Goal: Information Seeking & Learning: Learn about a topic

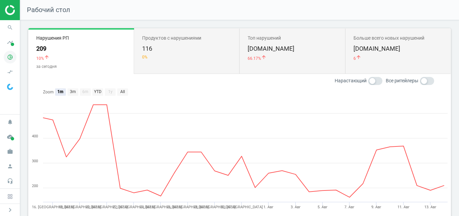
click at [10, 55] on icon "pie_chart_outlined" at bounding box center [10, 57] width 13 height 13
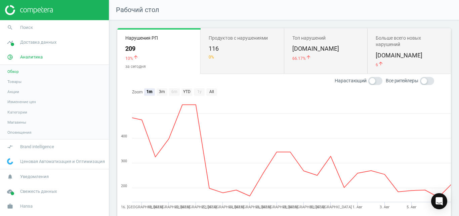
click at [17, 80] on span "Товары" at bounding box center [14, 81] width 14 height 5
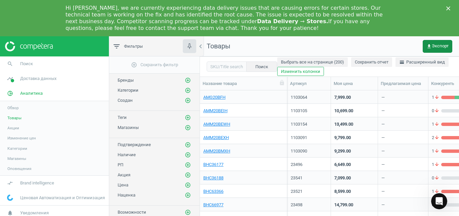
click at [433, 44] on span "get_app Экспорт" at bounding box center [438, 46] width 22 height 5
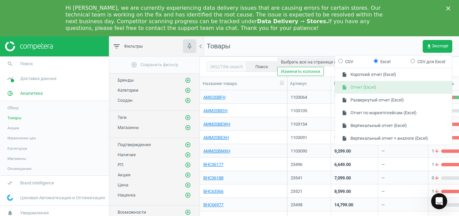
click at [395, 84] on button "insert_drive_file Отчет (Excel)" at bounding box center [393, 87] width 117 height 13
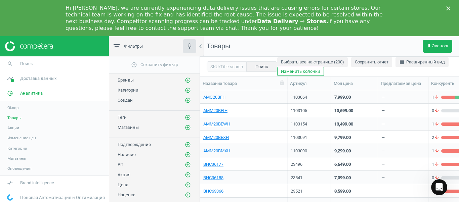
scroll to position [278, 0]
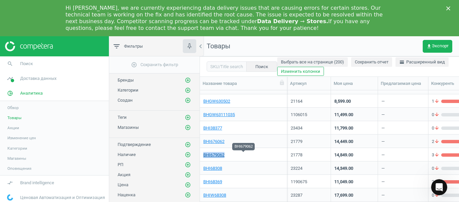
click at [221, 154] on link "BHI679062" at bounding box center [213, 155] width 21 height 6
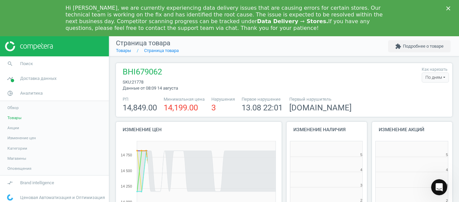
scroll to position [141, 85]
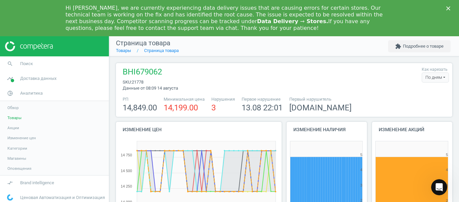
click at [433, 80] on div "По дням" at bounding box center [435, 78] width 27 height 10
click at [422, 97] on button "По часам" at bounding box center [427, 98] width 43 height 8
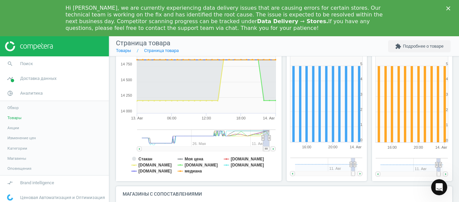
scroll to position [107, 0]
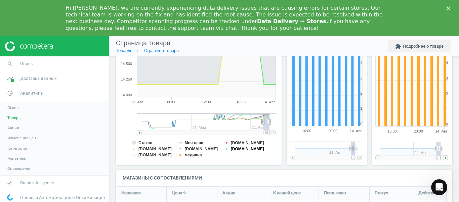
click at [233, 149] on tspan "[DOMAIN_NAME]" at bounding box center [247, 149] width 33 height 5
click at [197, 156] on tspan "медиана" at bounding box center [193, 155] width 17 height 5
click at [147, 142] on tspan "Стакан" at bounding box center [146, 143] width 14 height 5
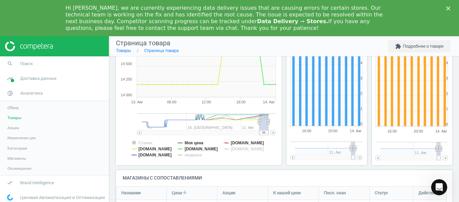
click at [272, 133] on g at bounding box center [206, 132] width 139 height 5
drag, startPoint x: 264, startPoint y: 131, endPoint x: 274, endPoint y: 131, distance: 10.4
click at [274, 131] on g at bounding box center [206, 132] width 139 height 5
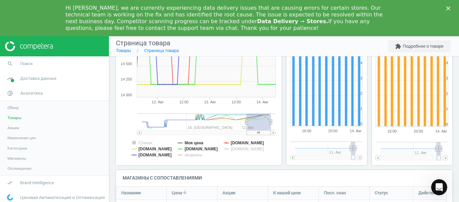
drag, startPoint x: 261, startPoint y: 123, endPoint x: 247, endPoint y: 127, distance: 14.5
click at [247, 127] on g at bounding box center [206, 125] width 139 height 22
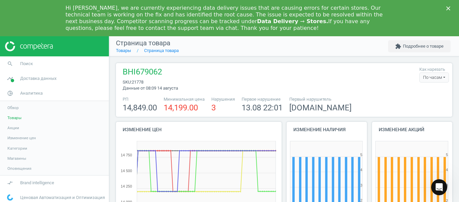
scroll to position [18, 0]
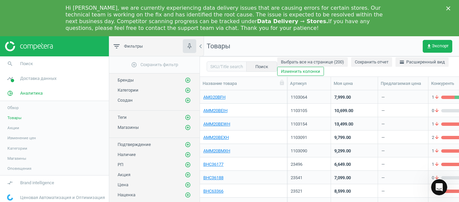
scroll to position [220, 0]
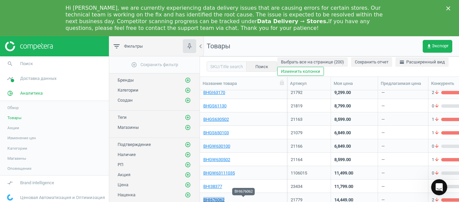
click at [221, 198] on link "BHI676062" at bounding box center [213, 200] width 21 height 6
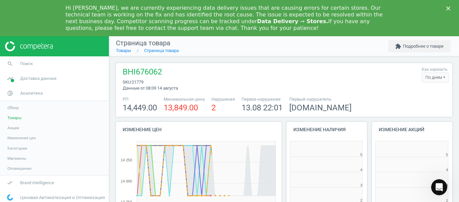
scroll to position [141, 85]
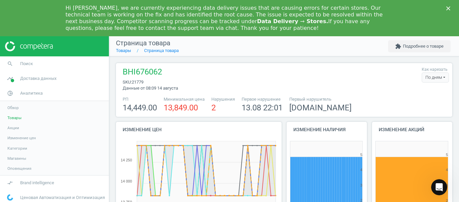
click at [428, 80] on div "По дням" at bounding box center [435, 78] width 27 height 10
click at [419, 99] on button "По часам" at bounding box center [427, 98] width 43 height 8
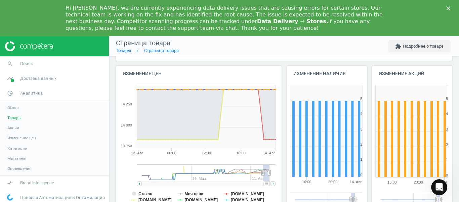
scroll to position [81, 0]
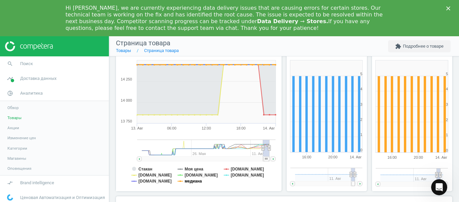
click at [191, 180] on tspan "медиана" at bounding box center [193, 181] width 17 height 5
click at [234, 175] on tspan "[DOMAIN_NAME]" at bounding box center [247, 175] width 33 height 5
click at [145, 168] on tspan "Стакан" at bounding box center [146, 169] width 14 height 5
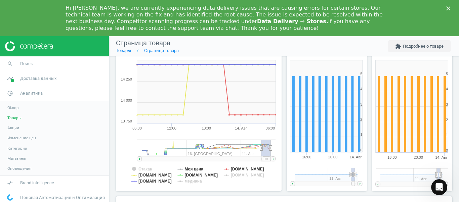
drag, startPoint x: 264, startPoint y: 158, endPoint x: 271, endPoint y: 158, distance: 7.4
click at [271, 158] on g at bounding box center [206, 159] width 139 height 5
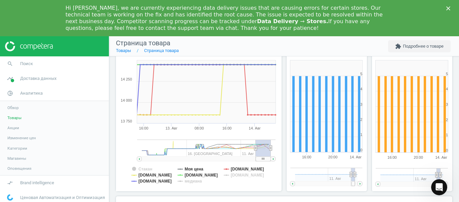
drag, startPoint x: 261, startPoint y: 149, endPoint x: 254, endPoint y: 151, distance: 7.0
click at [254, 151] on icon at bounding box center [255, 148] width 3 height 5
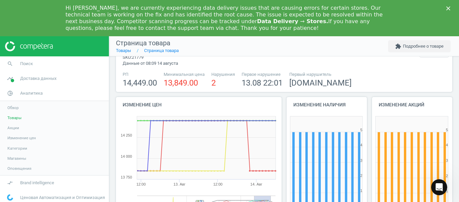
scroll to position [0, 0]
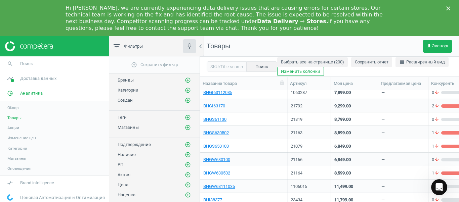
scroll to position [63, 0]
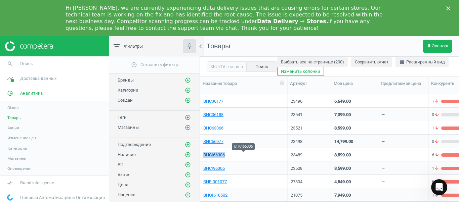
click at [215, 157] on link "BHCI66306" at bounding box center [214, 155] width 22 height 6
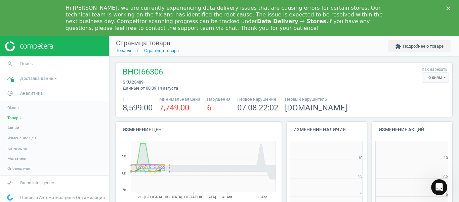
scroll to position [141, 85]
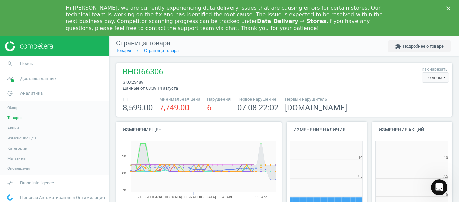
click at [433, 80] on div "По дням" at bounding box center [435, 78] width 27 height 10
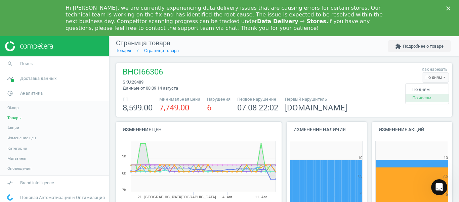
click at [416, 96] on button "По часам" at bounding box center [427, 98] width 43 height 8
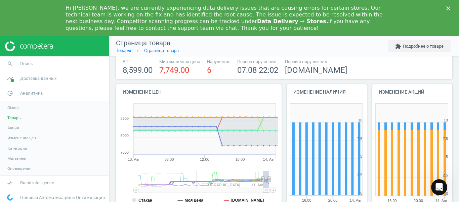
scroll to position [76, 0]
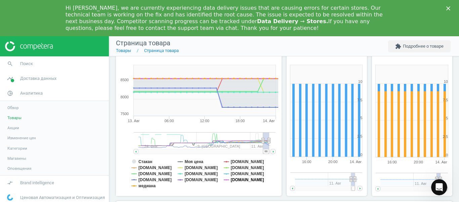
click at [240, 181] on tspan "[DOMAIN_NAME]" at bounding box center [247, 180] width 33 height 5
click at [231, 176] on tspan "[DOMAIN_NAME]" at bounding box center [247, 174] width 33 height 5
click at [194, 180] on tspan "[DOMAIN_NAME]" at bounding box center [201, 180] width 33 height 5
click at [196, 174] on tspan "[DOMAIN_NAME]" at bounding box center [201, 174] width 33 height 5
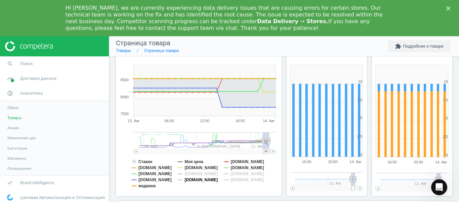
click at [192, 180] on tspan "[DOMAIN_NAME]" at bounding box center [201, 180] width 33 height 5
click at [147, 188] on tspan "медиана" at bounding box center [147, 186] width 17 height 5
click at [147, 181] on tspan "[DOMAIN_NAME]" at bounding box center [155, 180] width 33 height 5
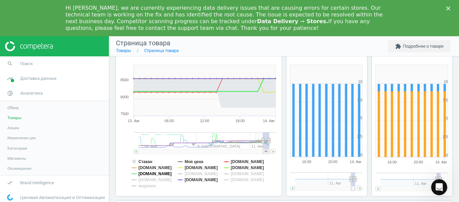
click at [154, 175] on tspan "[DOMAIN_NAME]" at bounding box center [155, 174] width 33 height 5
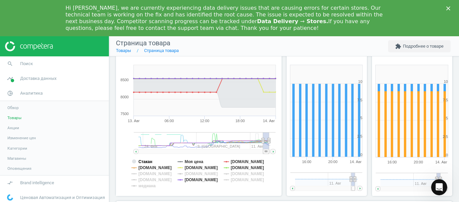
click at [150, 162] on tspan "Стакан" at bounding box center [146, 162] width 14 height 5
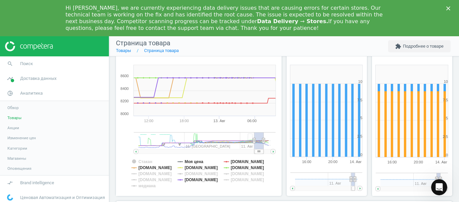
click at [257, 142] on g at bounding box center [205, 143] width 142 height 22
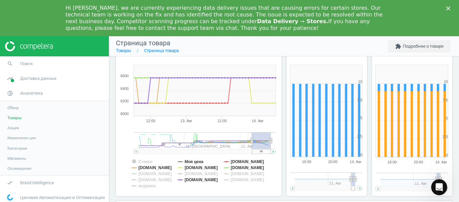
drag, startPoint x: 262, startPoint y: 141, endPoint x: 280, endPoint y: 142, distance: 18.2
click at [280, 142] on div "Изменение цен Created with Highstock 6.2.0 Стакан Моя цена Rozetka.com.ua Foxtr…" at bounding box center [199, 124] width 171 height 156
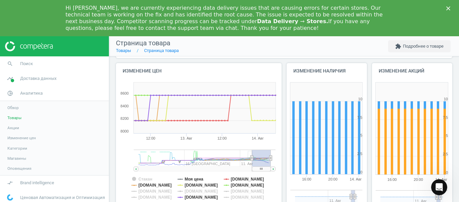
scroll to position [60, 0]
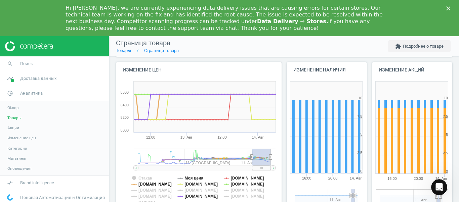
click at [155, 185] on tspan "[DOMAIN_NAME]" at bounding box center [155, 184] width 33 height 5
click at [241, 186] on tspan "[DOMAIN_NAME]" at bounding box center [247, 184] width 33 height 5
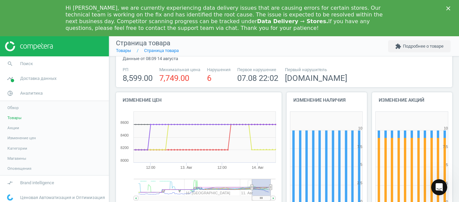
scroll to position [26, 0]
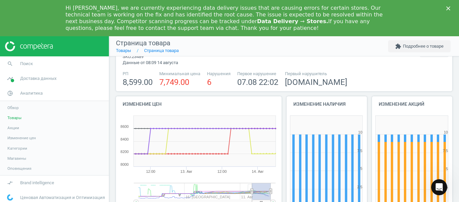
click at [449, 11] on div "Hi Anna, we are currently experiencing data delivery issues that are causing er…" at bounding box center [229, 18] width 459 height 31
click at [449, 10] on polygon "Закрити" at bounding box center [448, 8] width 4 height 4
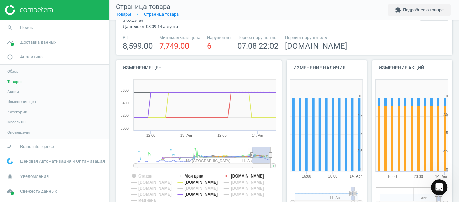
scroll to position [0, 0]
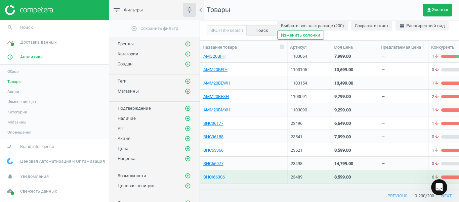
scroll to position [90, 0]
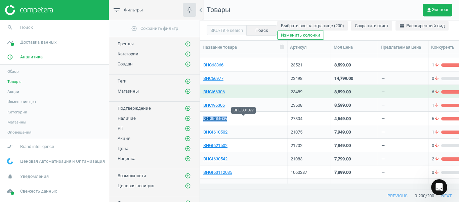
click at [218, 119] on link "BHEI301077" at bounding box center [215, 119] width 24 height 6
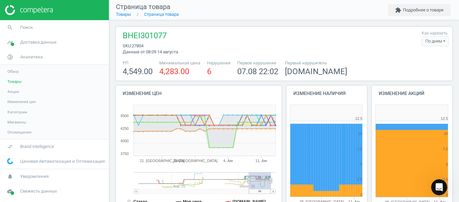
scroll to position [141, 85]
click at [431, 43] on div "По дням" at bounding box center [435, 41] width 27 height 10
click at [420, 62] on button "По часам" at bounding box center [427, 62] width 43 height 8
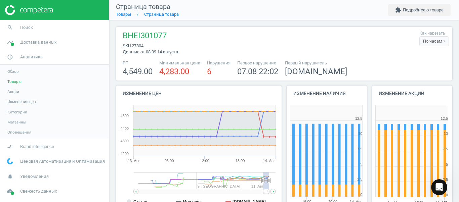
scroll to position [50, 0]
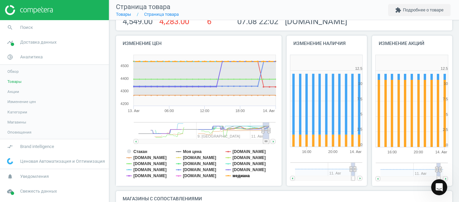
click at [241, 179] on tspan "медиана" at bounding box center [241, 176] width 17 height 5
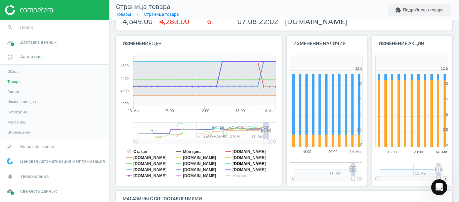
click at [242, 166] on tspan "[DOMAIN_NAME]" at bounding box center [249, 164] width 33 height 5
click at [197, 169] on tspan "[DOMAIN_NAME]" at bounding box center [199, 170] width 33 height 5
click at [192, 164] on tspan "[DOMAIN_NAME]" at bounding box center [199, 164] width 33 height 5
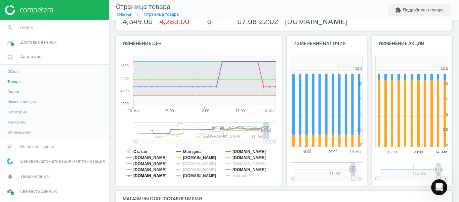
click at [148, 177] on tspan "[DOMAIN_NAME]" at bounding box center [149, 176] width 33 height 5
click at [137, 171] on tspan "[DOMAIN_NAME]" at bounding box center [149, 170] width 33 height 5
click at [144, 165] on tspan "[DOMAIN_NAME]" at bounding box center [149, 164] width 33 height 5
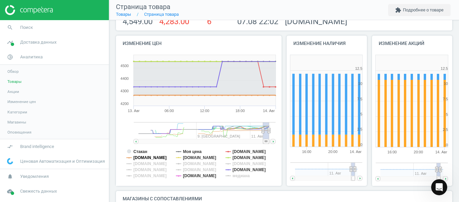
click at [147, 156] on tspan "[DOMAIN_NAME]" at bounding box center [149, 158] width 33 height 5
click at [144, 152] on tspan "Стакан" at bounding box center [140, 152] width 14 height 5
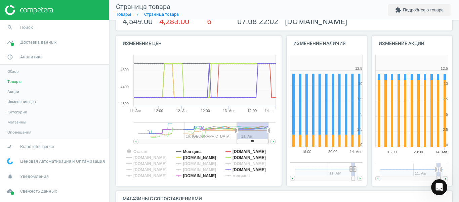
drag, startPoint x: 258, startPoint y: 129, endPoint x: 236, endPoint y: 132, distance: 22.2
click at [236, 132] on icon at bounding box center [237, 130] width 3 height 5
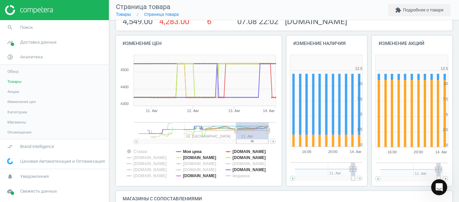
drag, startPoint x: 253, startPoint y: 141, endPoint x: 272, endPoint y: 139, distance: 18.3
click at [272, 139] on icon "Created with Highstock 6.2.0 Стакан Моя цена Comfy.ua stylus.ua allo.ua epicent…" at bounding box center [197, 119] width 163 height 134
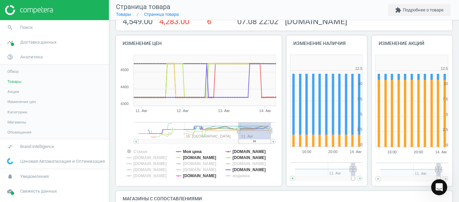
scroll to position [0, 0]
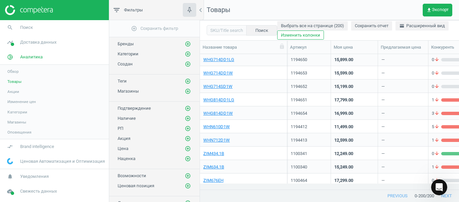
scroll to position [2445, 0]
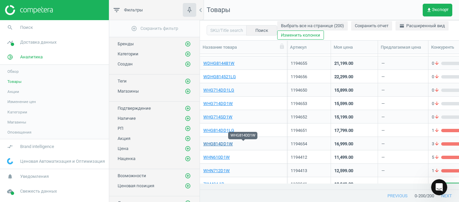
click at [225, 143] on link "WHG814DD1W" at bounding box center [218, 144] width 30 height 6
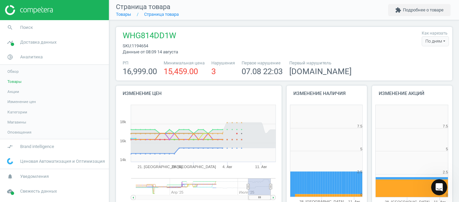
scroll to position [141, 85]
click at [429, 43] on div "По дням" at bounding box center [435, 41] width 27 height 10
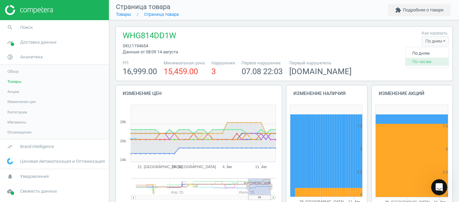
click at [421, 62] on button "По часам" at bounding box center [427, 62] width 43 height 8
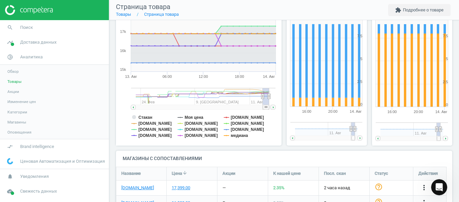
scroll to position [105, 0]
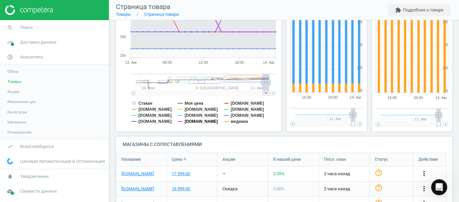
click at [195, 122] on tspan "[DOMAIN_NAME]" at bounding box center [201, 121] width 33 height 5
click at [195, 116] on tspan "[DOMAIN_NAME]" at bounding box center [201, 115] width 33 height 5
click at [139, 124] on tspan "[DOMAIN_NAME]" at bounding box center [155, 121] width 33 height 5
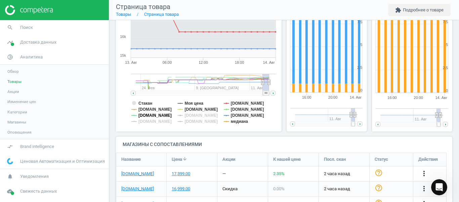
click at [149, 118] on tspan "[DOMAIN_NAME]" at bounding box center [155, 115] width 33 height 5
click at [145, 109] on tspan "[DOMAIN_NAME]" at bounding box center [155, 109] width 33 height 5
click at [238, 123] on tspan "медиана" at bounding box center [239, 121] width 17 height 5
click at [241, 115] on tspan "[DOMAIN_NAME]" at bounding box center [247, 115] width 33 height 5
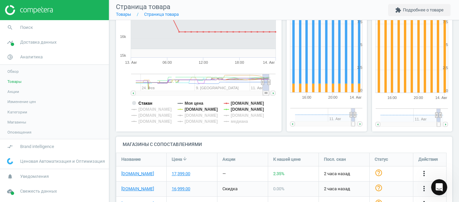
click at [149, 104] on tspan "Стакан" at bounding box center [146, 103] width 14 height 5
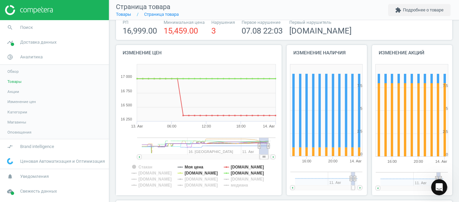
scroll to position [53, 0]
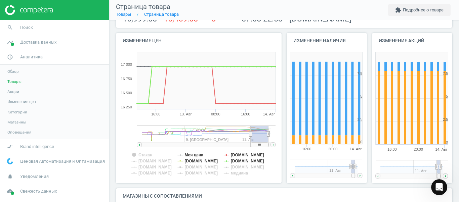
drag, startPoint x: 260, startPoint y: 136, endPoint x: 250, endPoint y: 139, distance: 10.3
click at [250, 139] on g at bounding box center [206, 137] width 139 height 22
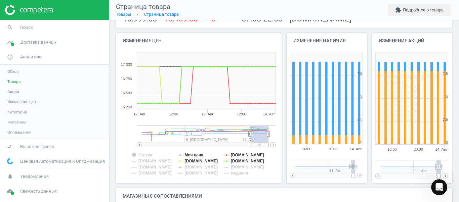
scroll to position [0, 0]
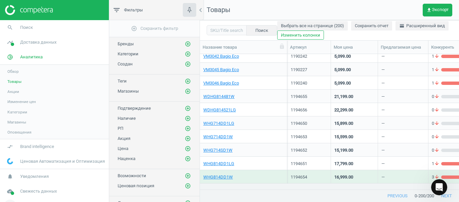
scroll to position [2484, 0]
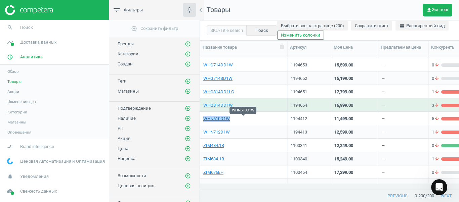
click at [210, 119] on link "WHN610D1W" at bounding box center [216, 119] width 27 height 6
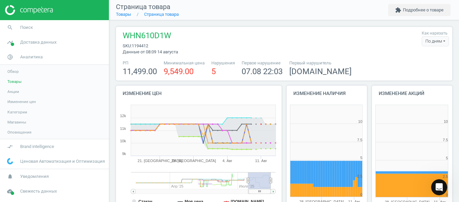
scroll to position [141, 85]
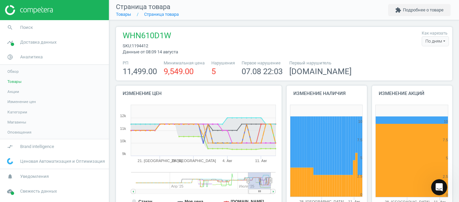
click at [428, 42] on div "По дням" at bounding box center [435, 41] width 27 height 10
click at [420, 59] on button "По часам" at bounding box center [427, 62] width 43 height 8
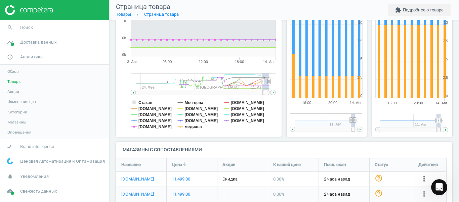
scroll to position [106, 0]
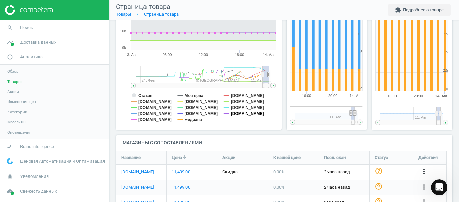
click at [239, 116] on tspan "[DOMAIN_NAME]" at bounding box center [247, 114] width 33 height 5
click at [238, 108] on tspan "[DOMAIN_NAME]" at bounding box center [247, 108] width 33 height 5
click at [238, 103] on tspan "[DOMAIN_NAME]" at bounding box center [247, 102] width 33 height 5
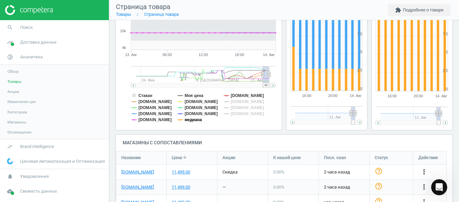
click at [195, 120] on tspan "медиана" at bounding box center [193, 120] width 17 height 5
click at [146, 119] on tspan "[DOMAIN_NAME]" at bounding box center [155, 120] width 33 height 5
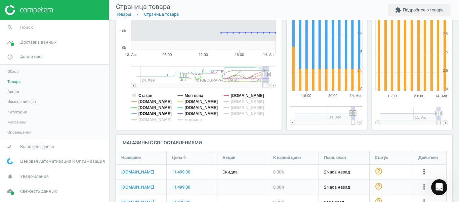
click at [148, 115] on tspan "[DOMAIN_NAME]" at bounding box center [155, 114] width 33 height 5
click at [188, 101] on tspan "[DOMAIN_NAME]" at bounding box center [201, 102] width 33 height 5
click at [147, 95] on tspan "Стакан" at bounding box center [146, 95] width 14 height 5
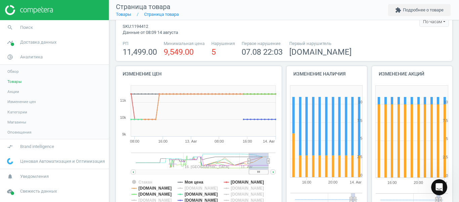
drag, startPoint x: 259, startPoint y: 162, endPoint x: 240, endPoint y: 164, distance: 18.9
click at [248, 164] on icon at bounding box center [249, 161] width 3 height 5
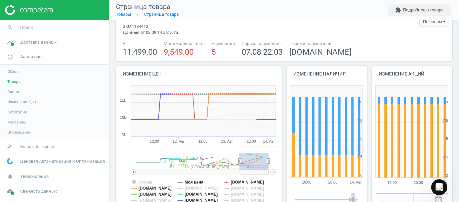
drag, startPoint x: 254, startPoint y: 170, endPoint x: 268, endPoint y: 171, distance: 13.8
click at [268, 171] on rect at bounding box center [254, 172] width 29 height 5
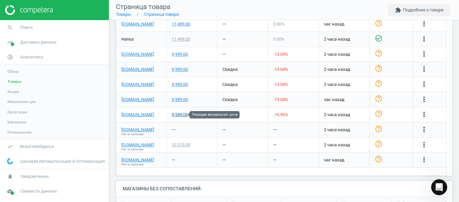
click at [184, 117] on div "9,549.00" at bounding box center [180, 115] width 16 height 6
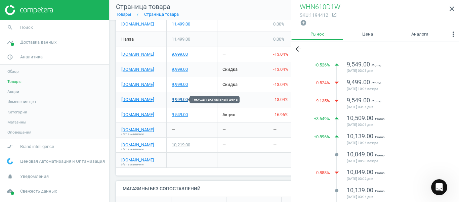
click at [182, 102] on div "9,999.00" at bounding box center [180, 100] width 16 height 6
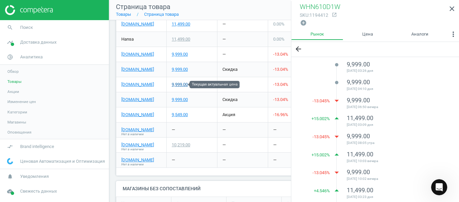
click at [181, 87] on div "9,999.00" at bounding box center [180, 85] width 16 height 6
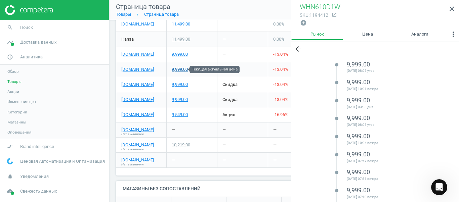
click at [177, 71] on div "9,999.00" at bounding box center [180, 70] width 16 height 6
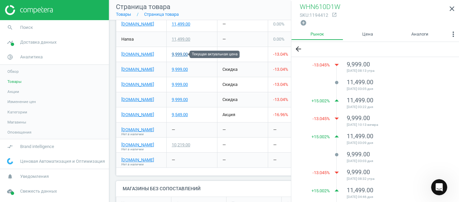
click at [183, 57] on div "9,999.00" at bounding box center [180, 54] width 16 height 6
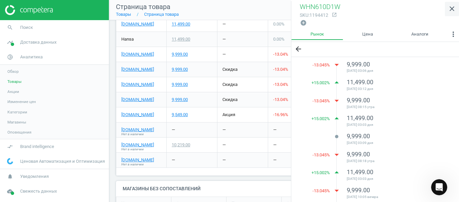
click at [456, 11] on icon "close" at bounding box center [452, 9] width 8 height 8
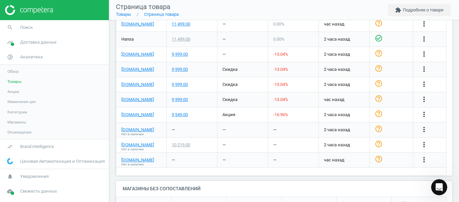
scroll to position [0, 0]
